Goal: Find specific page/section: Find specific page/section

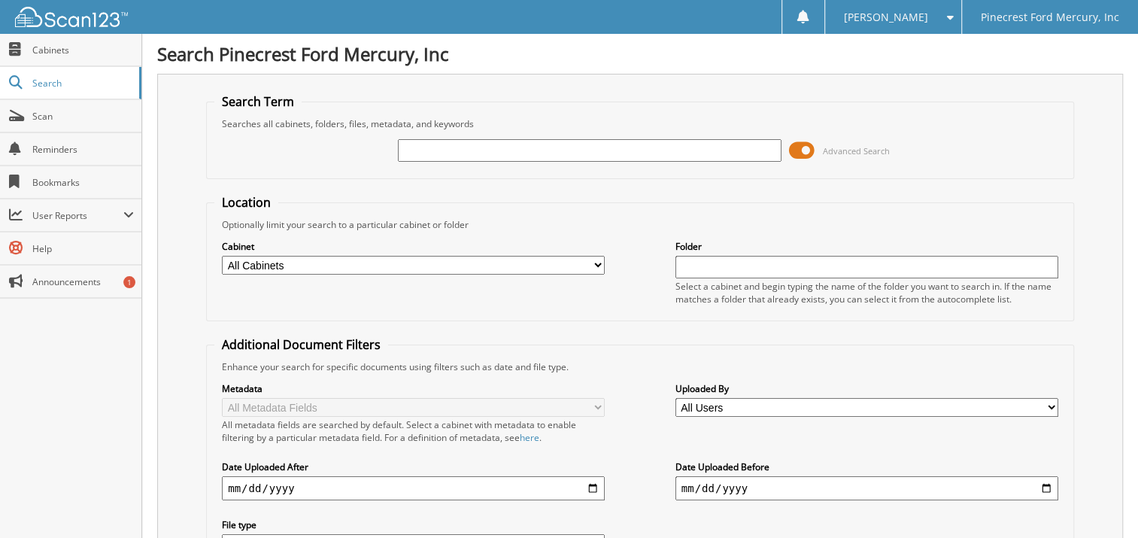
click at [453, 147] on input "text" at bounding box center [589, 150] width 383 height 23
type input "[PERSON_NAME]"
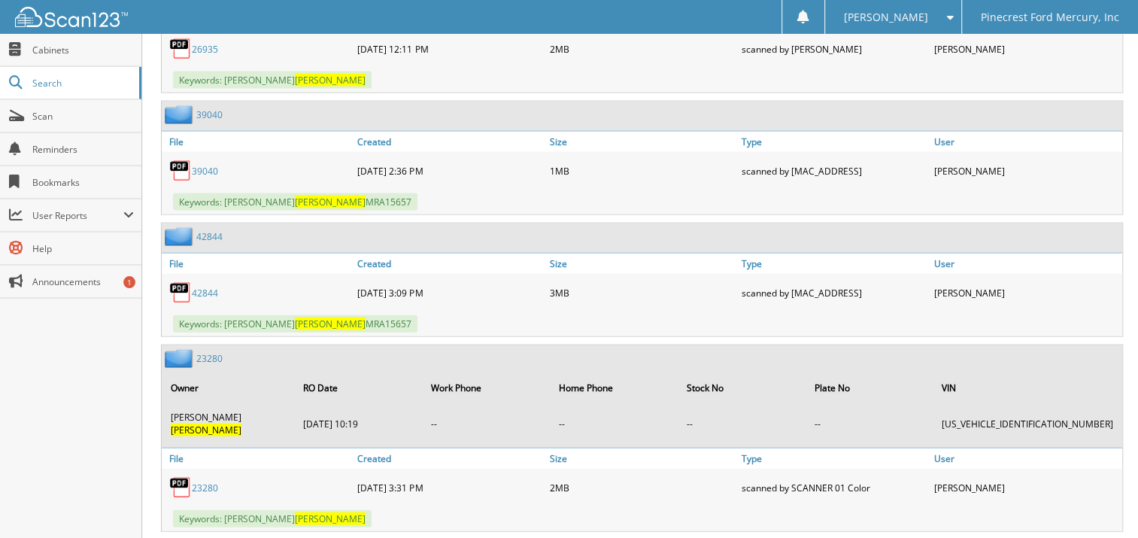
scroll to position [2107, 0]
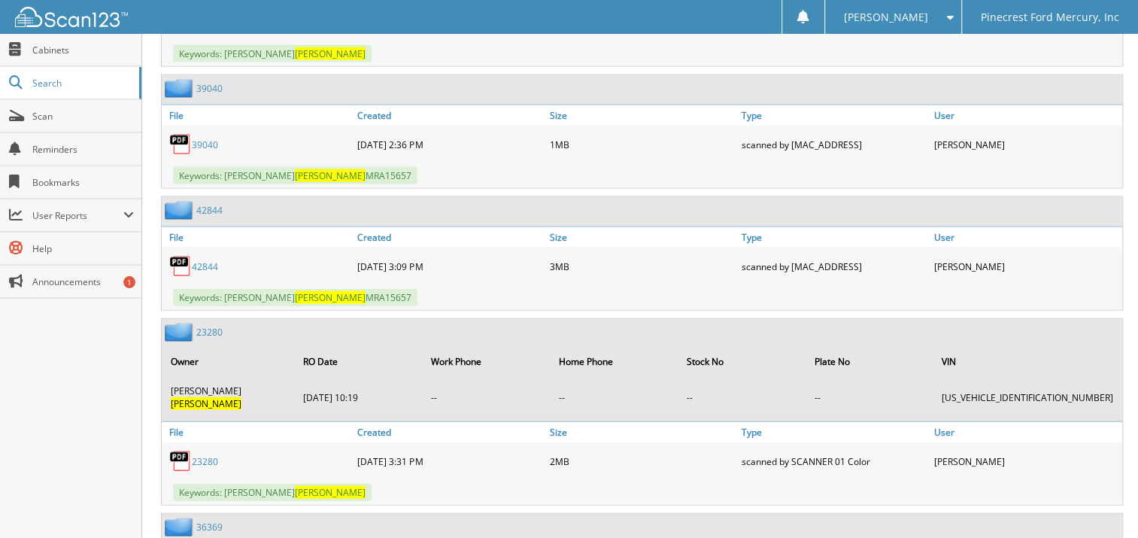
click at [208, 326] on link "23280" at bounding box center [209, 332] width 26 height 13
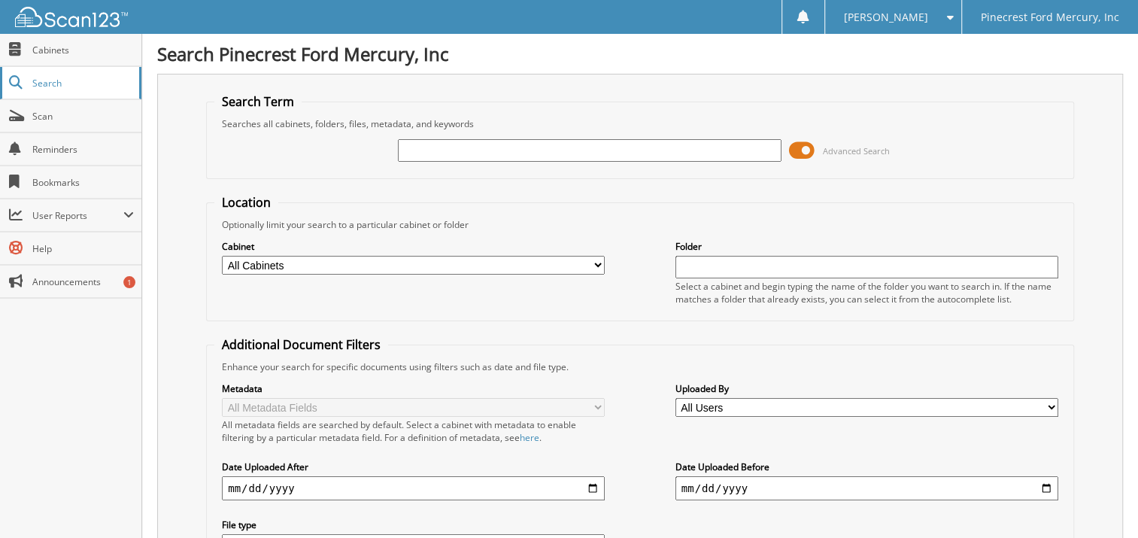
click at [40, 77] on span "Search" at bounding box center [81, 83] width 99 height 13
click at [56, 50] on span "Cabinets" at bounding box center [83, 50] width 102 height 13
click at [457, 154] on input "text" at bounding box center [589, 150] width 383 height 23
click at [458, 149] on input "text" at bounding box center [589, 150] width 383 height 23
type input "[PERSON_NAME]"
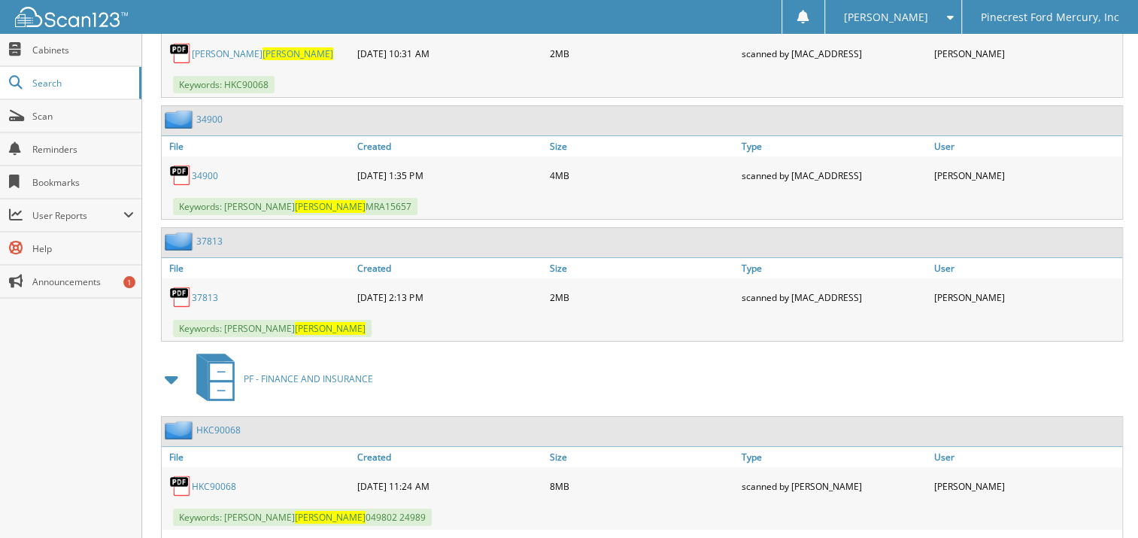
scroll to position [3687, 0]
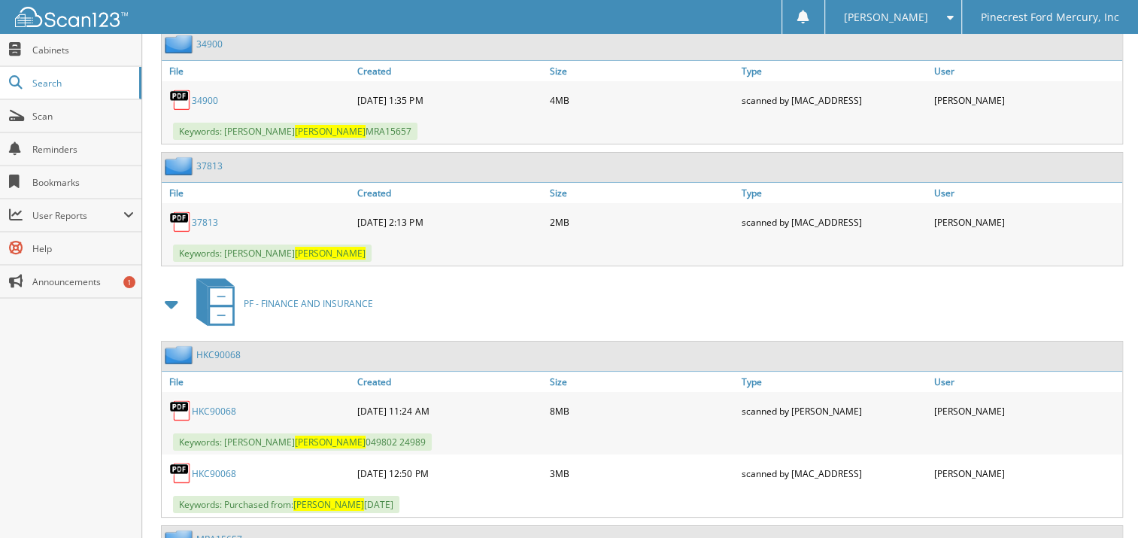
click at [181, 462] on img at bounding box center [180, 473] width 23 height 23
click at [211, 467] on link "HKC90068" at bounding box center [214, 473] width 44 height 13
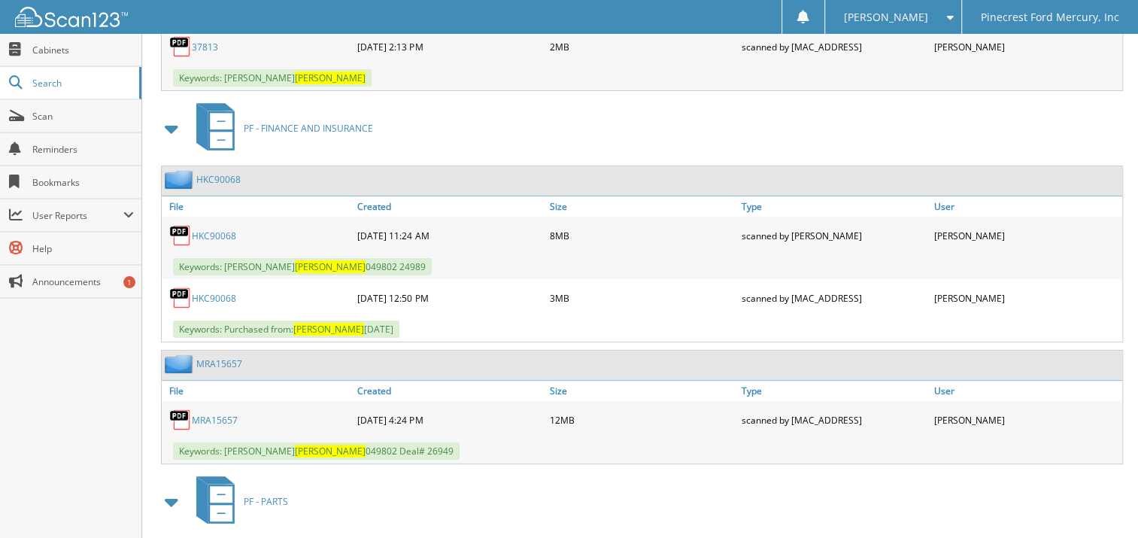
scroll to position [3898, 0]
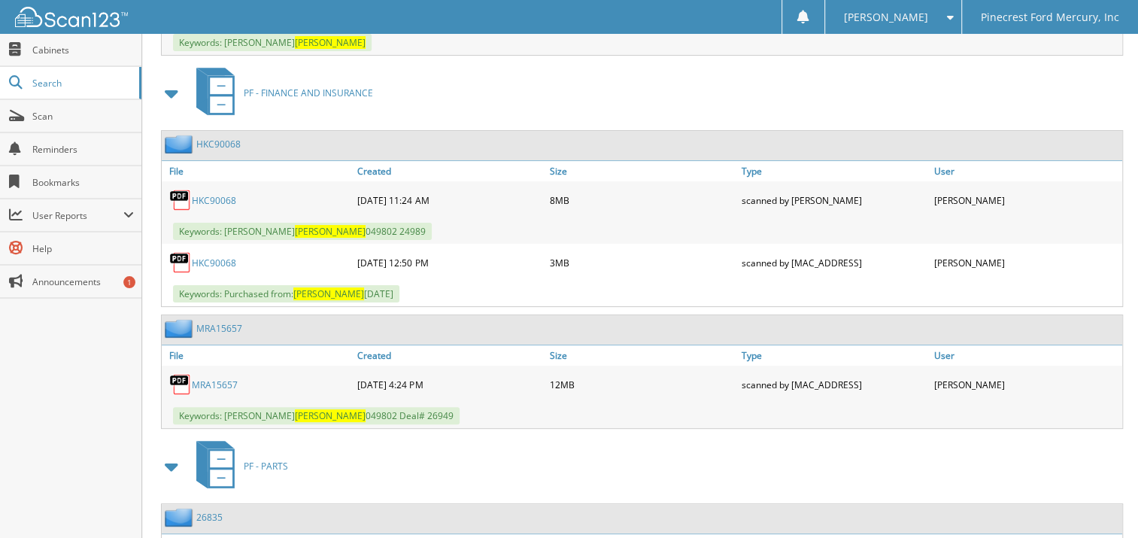
click at [215, 378] on link "MRA15657" at bounding box center [215, 384] width 46 height 13
